Goal: Navigation & Orientation: Find specific page/section

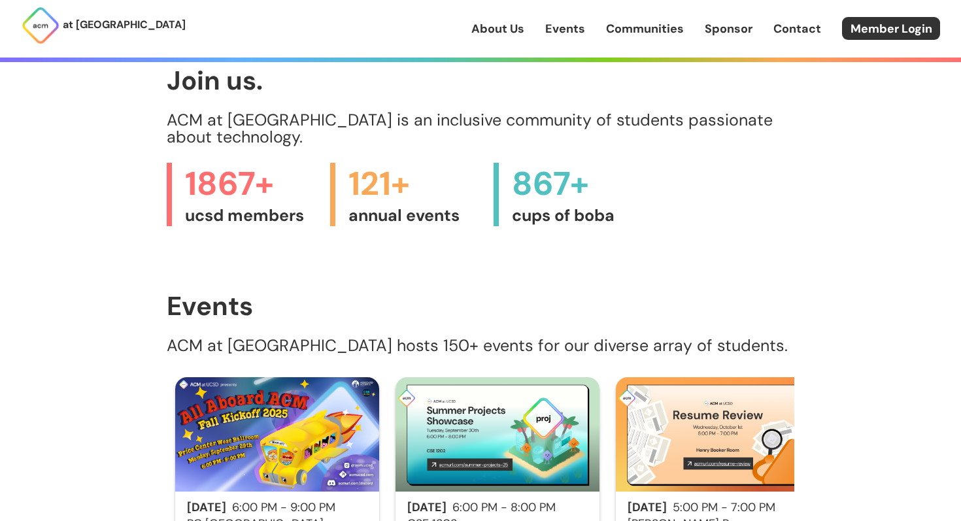
scroll to position [731, 0]
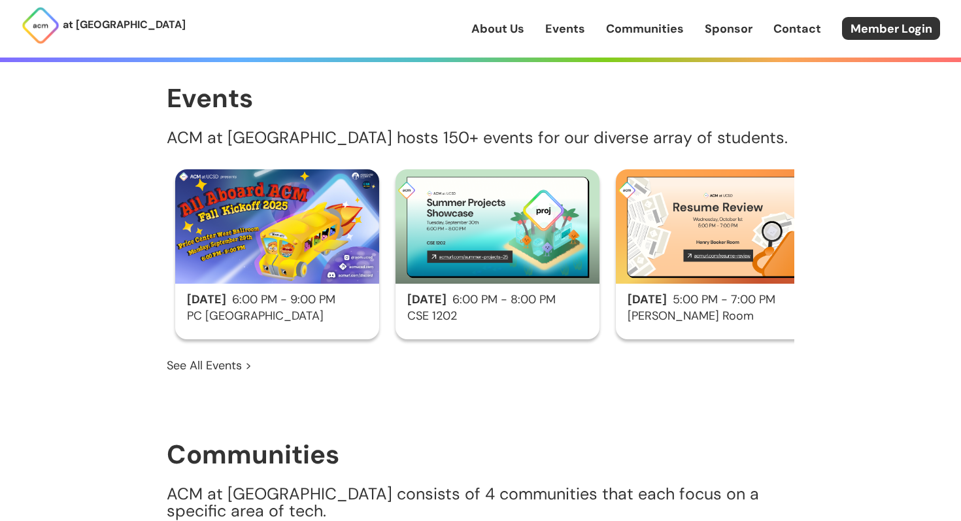
click at [469, 196] on img at bounding box center [498, 226] width 204 height 114
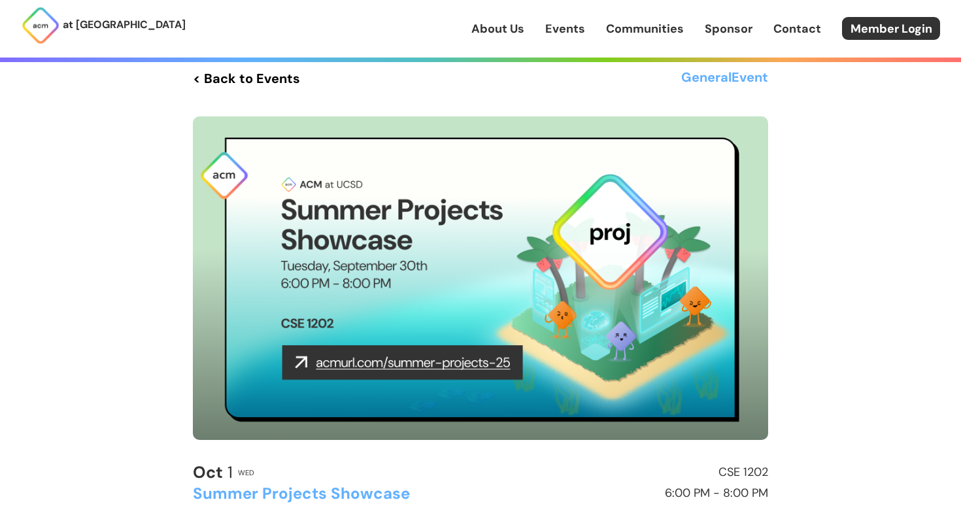
scroll to position [18, 0]
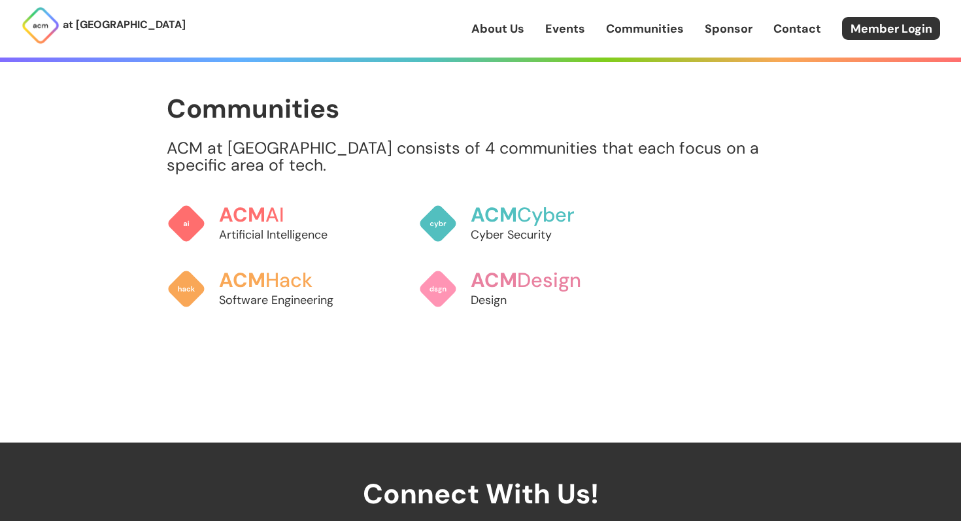
scroll to position [1077, 0]
click at [290, 204] on h3 "ACM AI" at bounding box center [289, 215] width 145 height 23
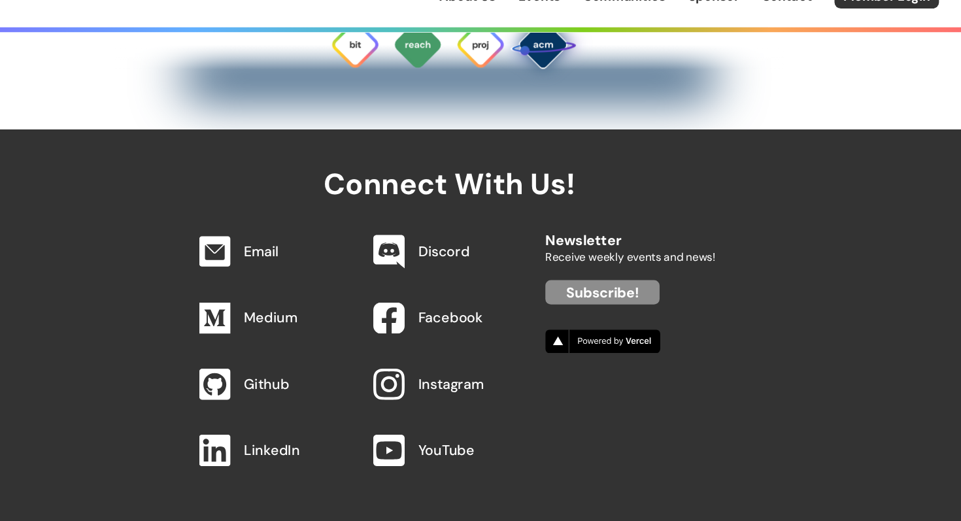
scroll to position [4311, 0]
